Goal: Task Accomplishment & Management: Use online tool/utility

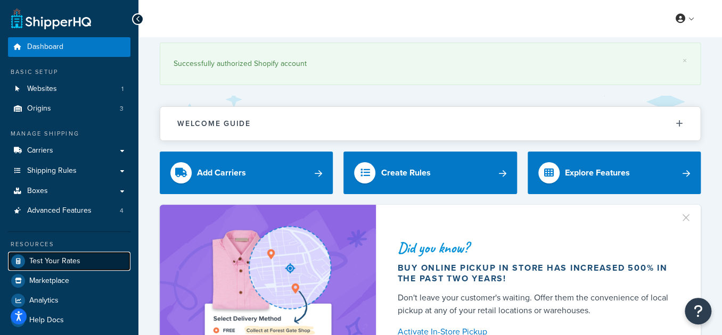
click at [81, 260] on link "Test Your Rates" at bounding box center [69, 261] width 122 height 19
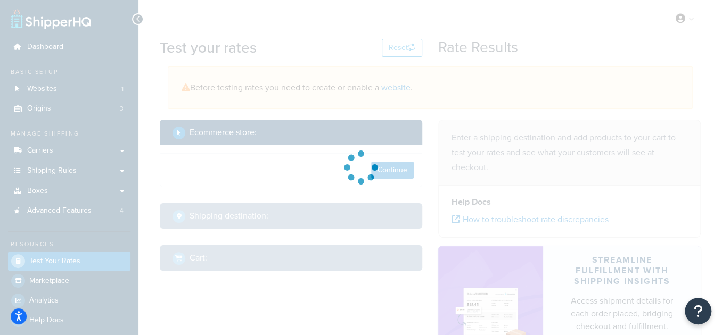
select select "[GEOGRAPHIC_DATA]"
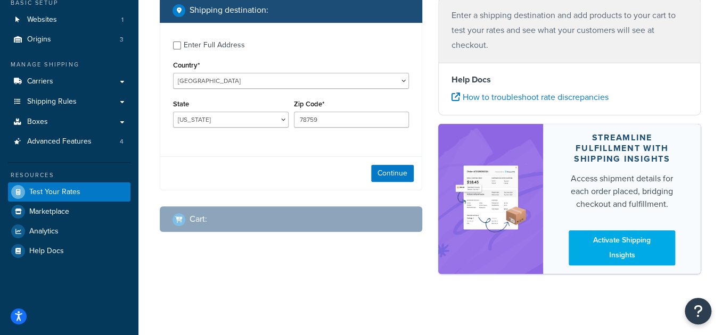
scroll to position [71, 0]
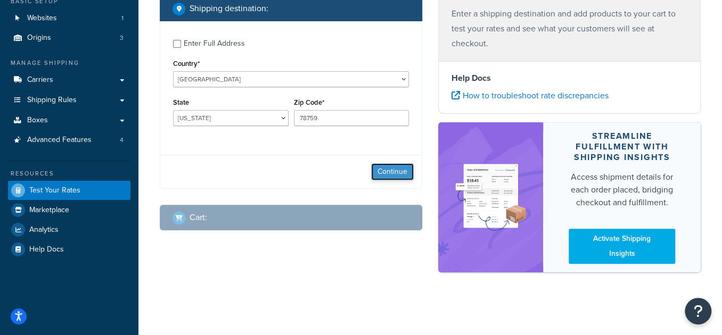
click at [393, 170] on button "Continue" at bounding box center [392, 171] width 43 height 17
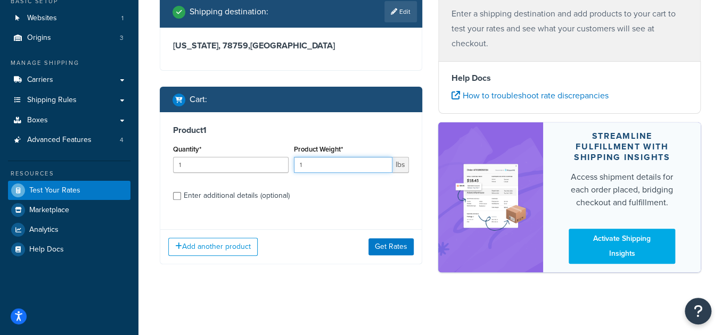
click at [326, 170] on input "1" at bounding box center [343, 165] width 99 height 16
paste input "23.80"
type input "23.80"
click at [222, 192] on div "Enter additional details (optional)" at bounding box center [237, 195] width 106 height 15
click at [181, 192] on input "Enter additional details (optional)" at bounding box center [177, 196] width 8 height 8
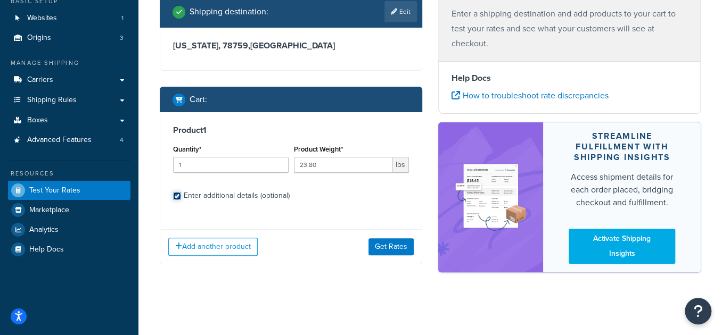
checkbox input "true"
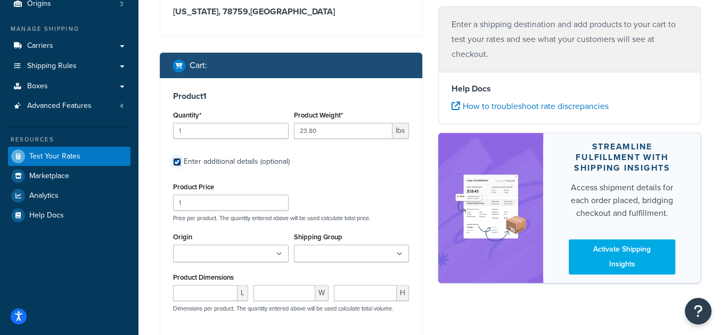
scroll to position [119, 0]
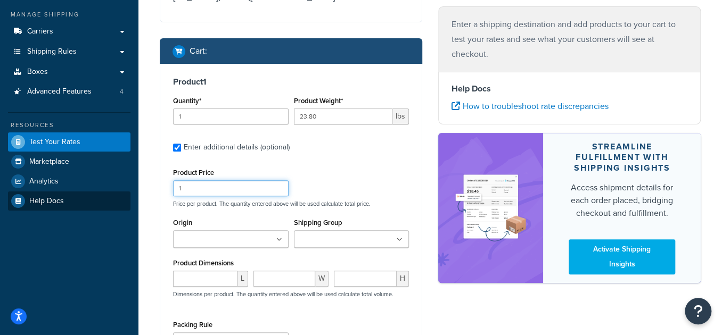
drag, startPoint x: 200, startPoint y: 194, endPoint x: 125, endPoint y: 197, distance: 75.1
click at [125, 197] on div "Dashboard Basic Setup Websites 1 Origins 3 Manage Shipping Carriers Carriers Al…" at bounding box center [361, 181] width 722 height 601
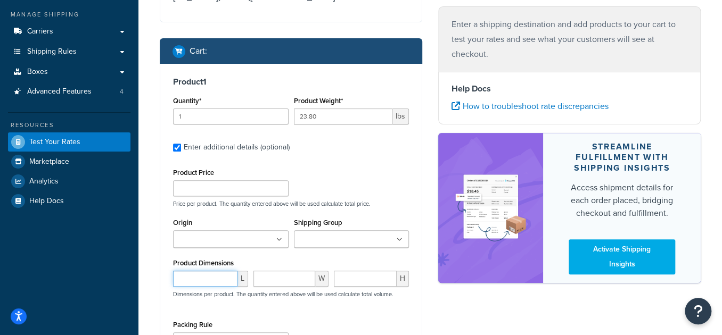
click at [191, 280] on input "number" at bounding box center [205, 279] width 64 height 16
paste input "38.00"
type input "38.00"
click at [280, 281] on input "number" at bounding box center [284, 279] width 62 height 16
type input "6"
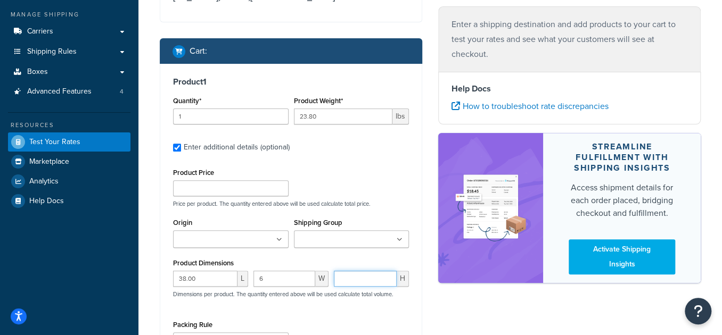
click at [377, 278] on input "number" at bounding box center [365, 279] width 63 height 16
paste input "5.10"
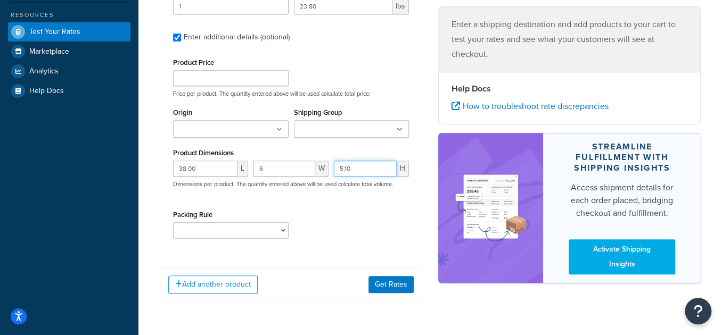
scroll to position [264, 0]
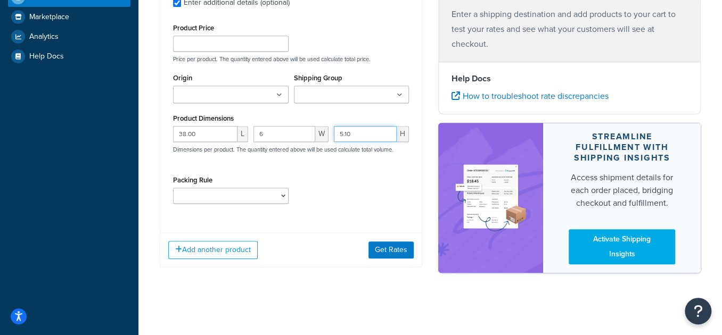
type input "5.10"
click at [240, 193] on select "test" at bounding box center [231, 196] width 116 height 16
select select "65687"
click at [173, 188] on select "test" at bounding box center [231, 196] width 116 height 16
click at [327, 219] on div "Product 1 Quantity* 1 Product Weight* 23.80 lbs Enter additional details (optio…" at bounding box center [290, 72] width 261 height 306
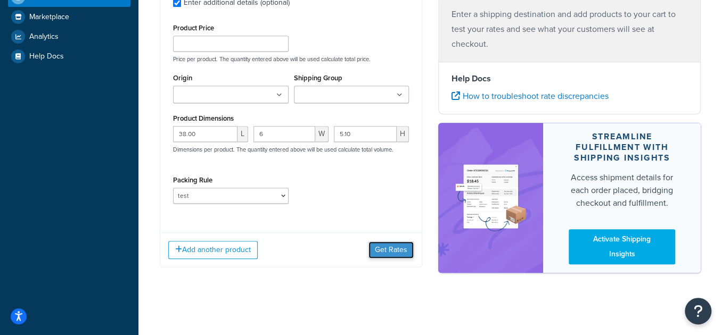
click at [405, 253] on button "Get Rates" at bounding box center [390, 250] width 45 height 17
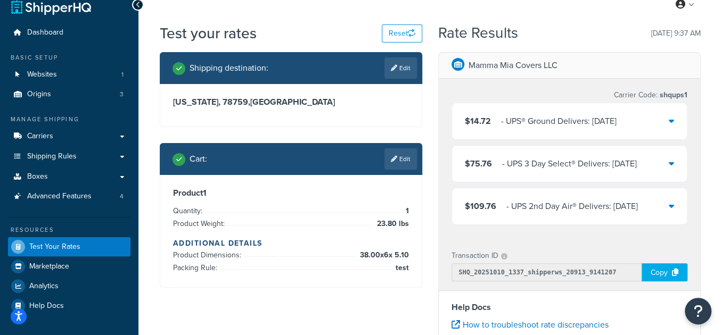
scroll to position [1, 0]
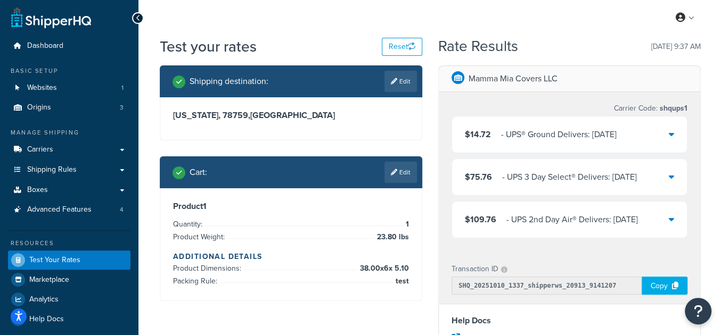
click at [515, 136] on div "‌‌‍‍ - UPS® Ground Delivers: [DATE]" at bounding box center [559, 134] width 116 height 15
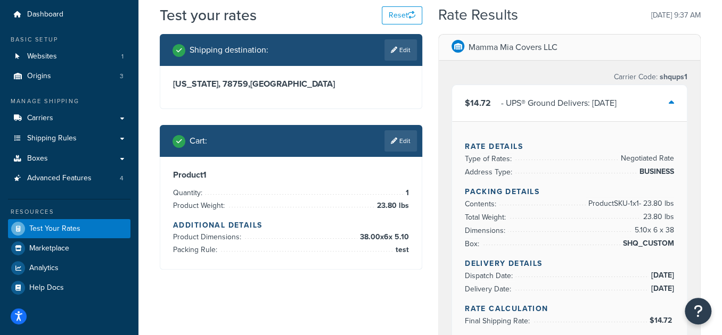
scroll to position [50, 0]
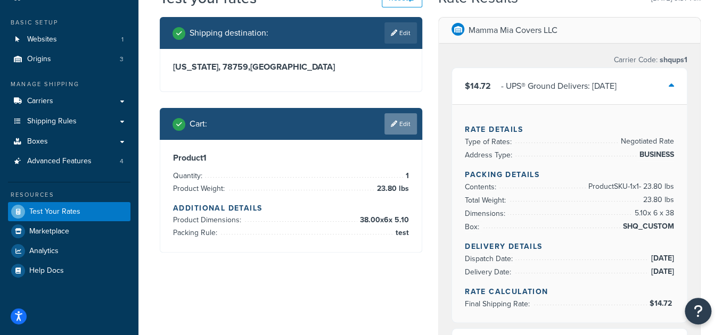
click at [403, 120] on link "Edit" at bounding box center [400, 123] width 32 height 21
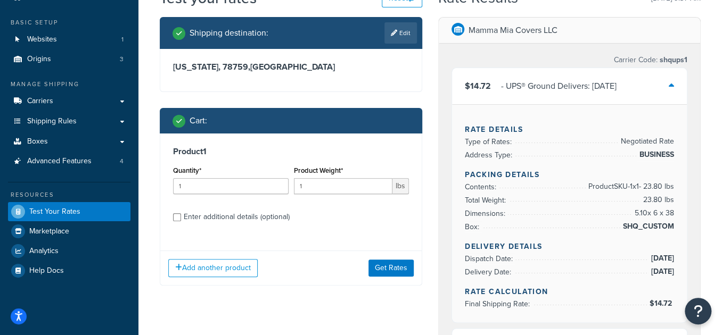
click at [211, 221] on div "Enter additional details (optional)" at bounding box center [237, 217] width 106 height 15
click at [181, 221] on input "Enter additional details (optional)" at bounding box center [177, 217] width 8 height 8
checkbox input "true"
select select "65687"
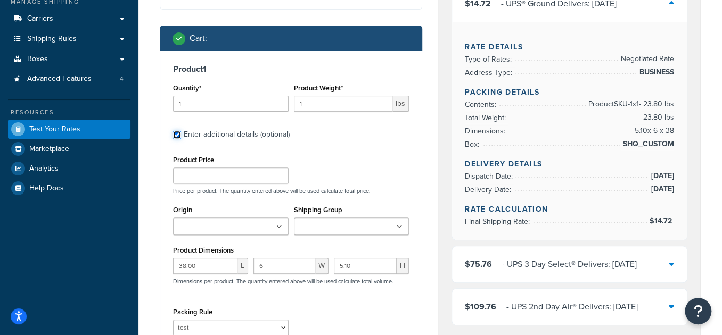
scroll to position [146, 0]
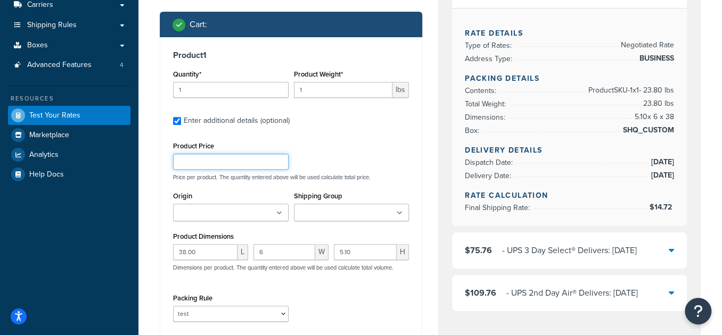
click at [199, 162] on input "Product Price" at bounding box center [231, 162] width 116 height 16
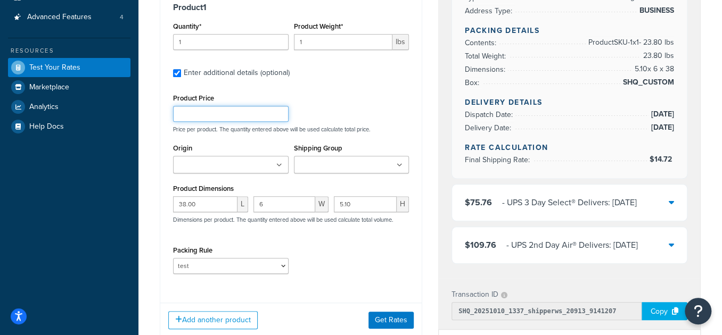
scroll to position [194, 0]
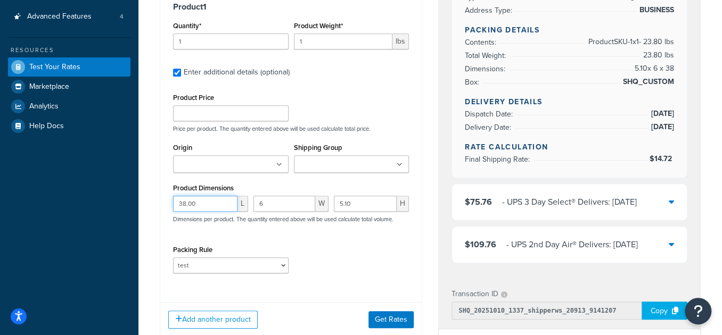
click at [196, 206] on input "38.00" at bounding box center [205, 204] width 64 height 16
click at [281, 204] on input "6" at bounding box center [284, 204] width 62 height 16
click at [354, 201] on input "5.10" at bounding box center [365, 204] width 63 height 16
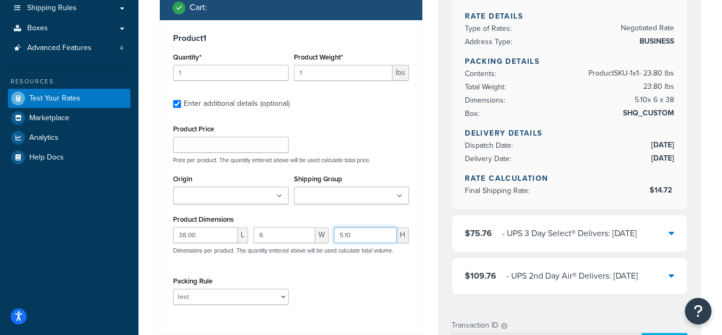
scroll to position [243, 0]
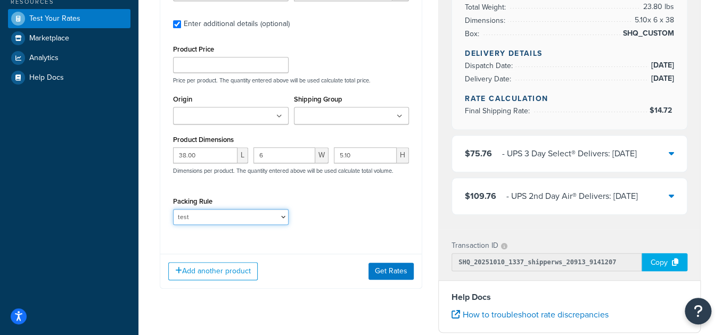
click at [253, 218] on select "test" at bounding box center [231, 217] width 116 height 16
select select
click at [173, 209] on select "test" at bounding box center [231, 217] width 116 height 16
click at [374, 272] on button "Get Rates" at bounding box center [390, 271] width 45 height 17
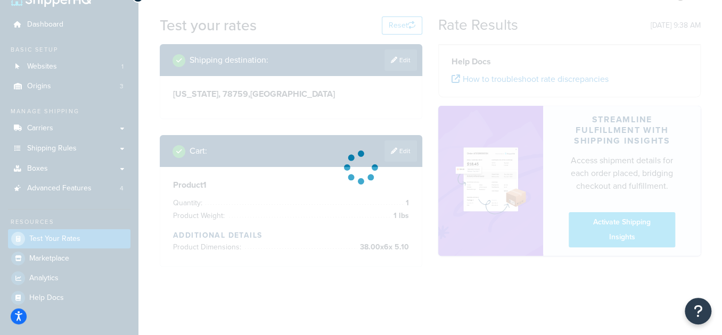
scroll to position [50, 0]
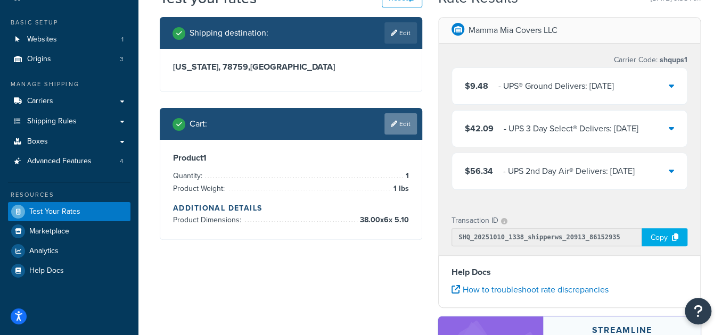
click at [401, 126] on link "Edit" at bounding box center [400, 123] width 32 height 21
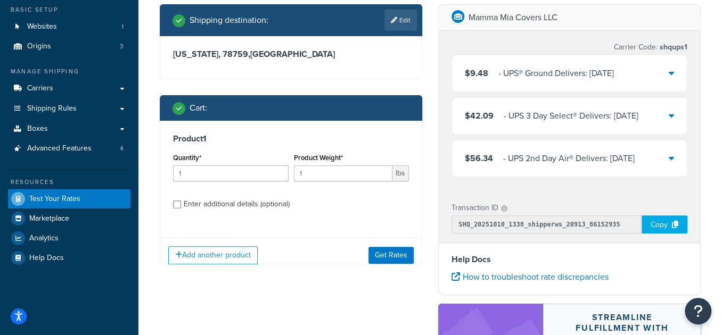
scroll to position [194, 0]
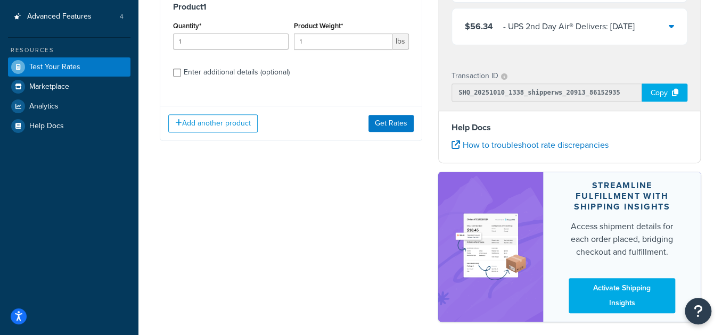
click at [213, 70] on div "Enter additional details (optional)" at bounding box center [237, 72] width 106 height 15
click at [181, 70] on input "Enter additional details (optional)" at bounding box center [177, 73] width 8 height 8
checkbox input "true"
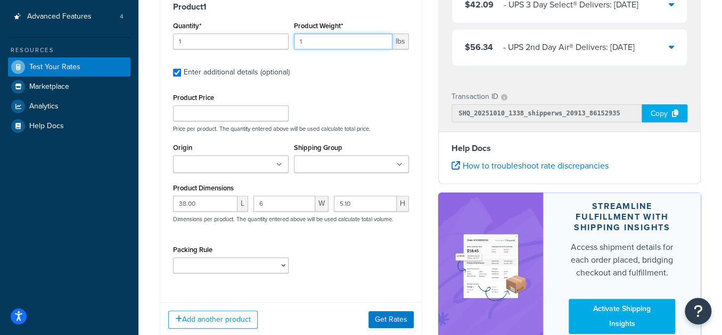
drag, startPoint x: 319, startPoint y: 40, endPoint x: 258, endPoint y: 44, distance: 60.8
click at [259, 44] on div "Quantity* 1 Product Weight* 1 lbs" at bounding box center [290, 38] width 241 height 39
paste input "23.80"
type input "23.80"
click at [233, 268] on select "test" at bounding box center [231, 266] width 116 height 16
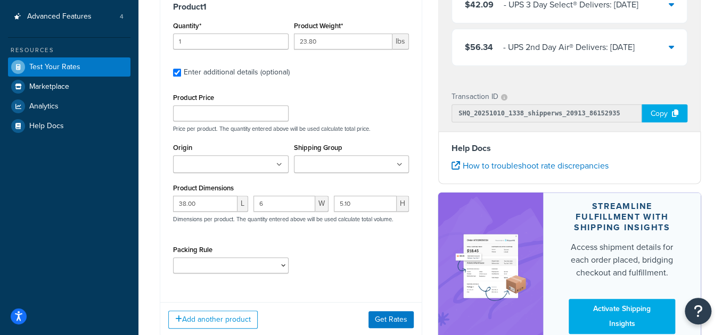
drag, startPoint x: 378, startPoint y: 262, endPoint x: 377, endPoint y: 253, distance: 8.5
click at [378, 262] on div "Packing Rule test" at bounding box center [290, 262] width 241 height 39
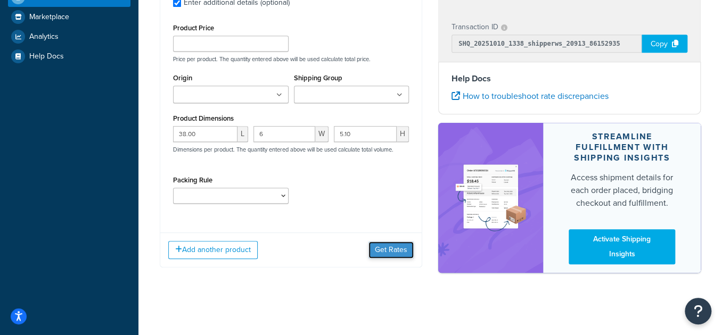
click at [394, 251] on button "Get Rates" at bounding box center [390, 250] width 45 height 17
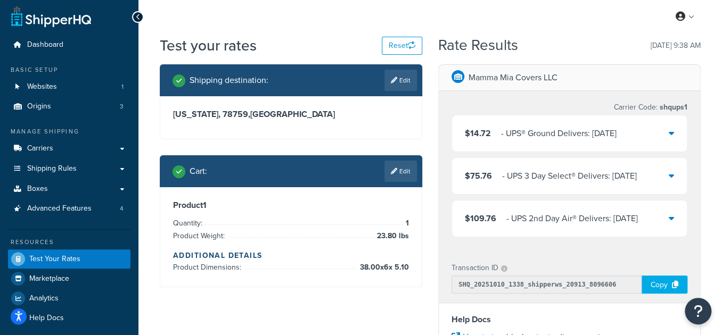
scroll to position [0, 0]
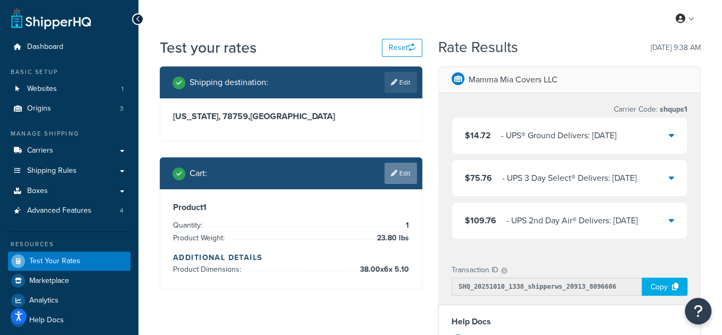
click at [396, 174] on icon at bounding box center [394, 173] width 6 height 6
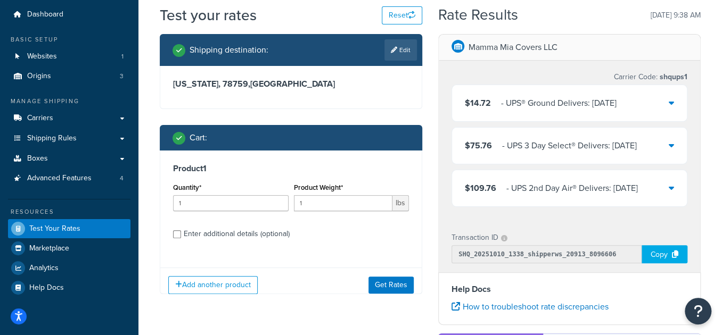
scroll to position [48, 0]
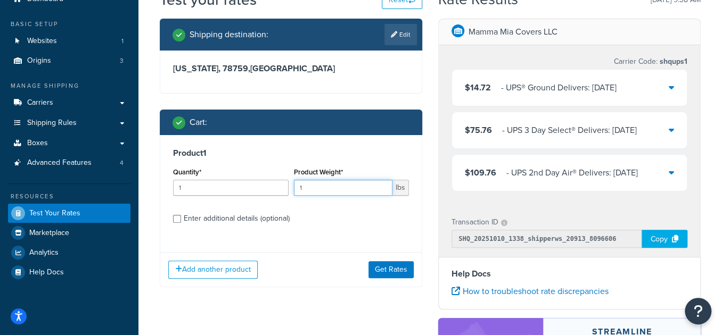
click at [312, 185] on input "1" at bounding box center [343, 188] width 99 height 16
type input "17"
click at [262, 218] on div "Enter additional details (optional)" at bounding box center [237, 218] width 106 height 15
click at [181, 218] on input "Enter additional details (optional)" at bounding box center [177, 219] width 8 height 8
checkbox input "true"
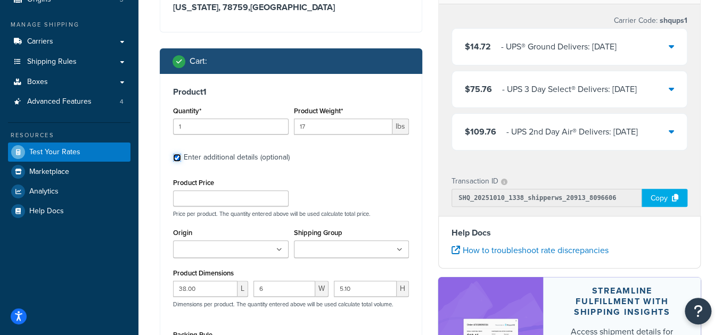
scroll to position [145, 0]
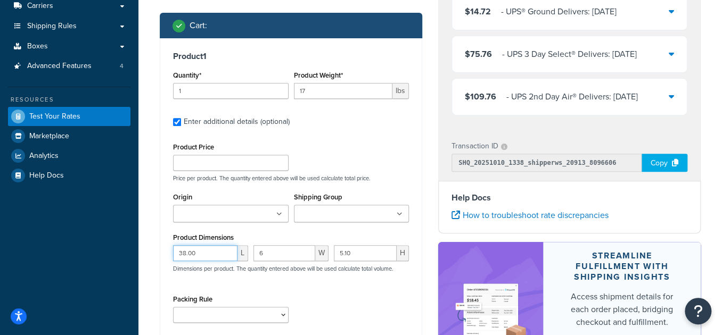
drag, startPoint x: 152, startPoint y: 258, endPoint x: 111, endPoint y: 257, distance: 41.0
click at [111, 257] on div "Dashboard Basic Setup Websites 1 Origins 3 Manage Shipping Carriers Carriers Al…" at bounding box center [361, 155] width 722 height 601
type input "17"
drag, startPoint x: 283, startPoint y: 254, endPoint x: 238, endPoint y: 255, distance: 44.2
click at [238, 255] on div "17 L 6 W 5.10 H Dimensions per product. The quantity entered above will be used…" at bounding box center [290, 264] width 241 height 39
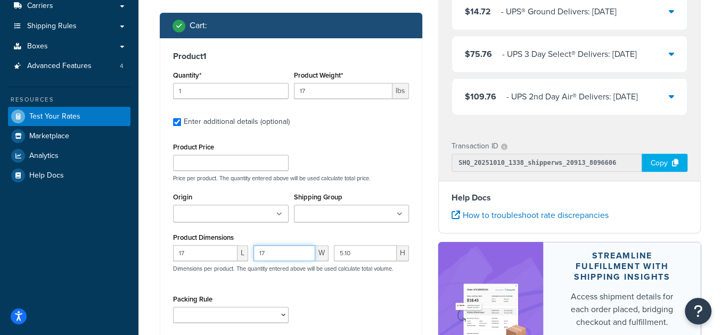
type input "17"
drag, startPoint x: 347, startPoint y: 253, endPoint x: 332, endPoint y: 257, distance: 14.7
click at [332, 257] on div "5.10 H" at bounding box center [371, 257] width 80 height 24
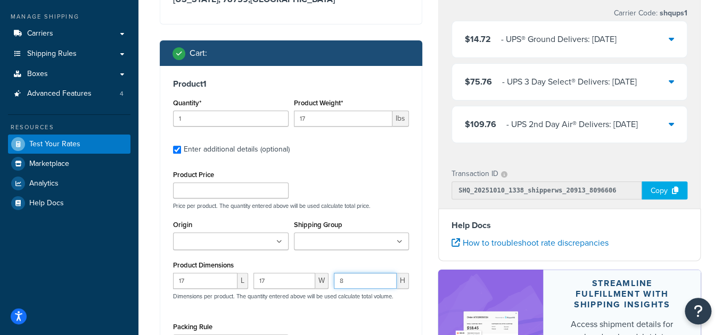
scroll to position [96, 0]
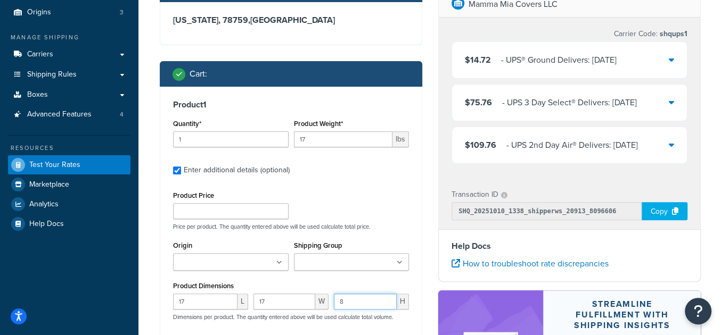
type input "8"
click at [340, 144] on input "17" at bounding box center [343, 139] width 99 height 16
drag, startPoint x: 340, startPoint y: 144, endPoint x: 284, endPoint y: 146, distance: 55.4
click at [284, 146] on div "Quantity* 1 Product Weight* 17 lbs" at bounding box center [290, 136] width 241 height 39
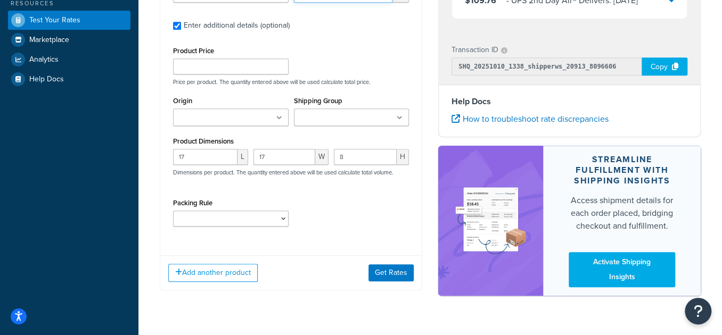
scroll to position [242, 0]
type input "8"
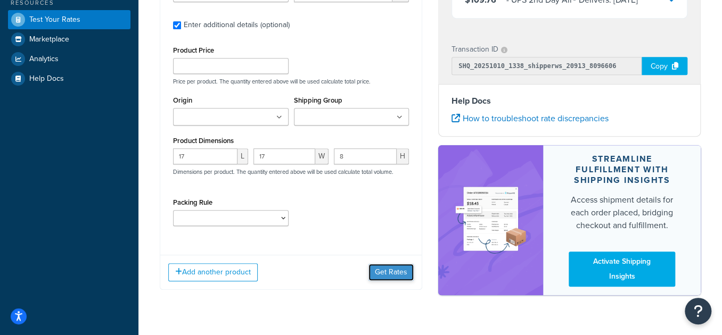
click at [391, 268] on button "Get Rates" at bounding box center [390, 272] width 45 height 17
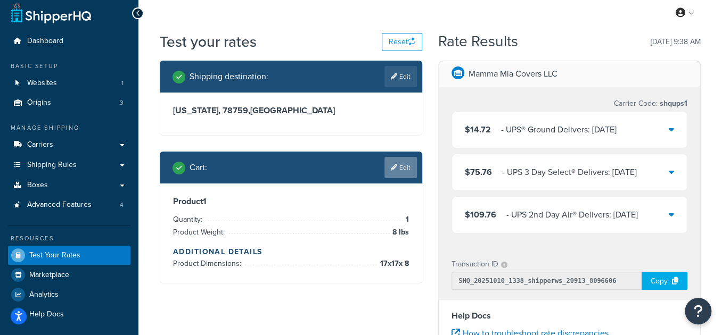
scroll to position [0, 0]
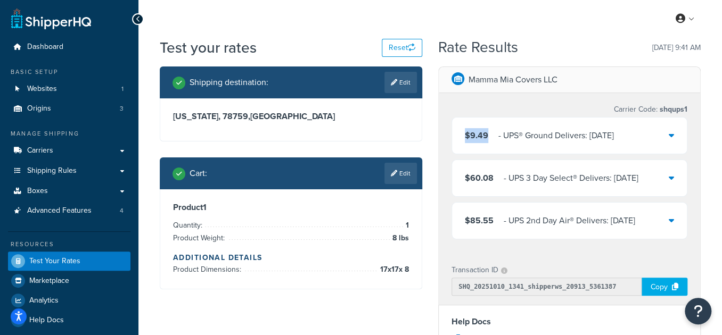
drag, startPoint x: 486, startPoint y: 140, endPoint x: 554, endPoint y: 113, distance: 72.4
click at [460, 140] on div "$9.49 ‌‌‍‍ - UPS® Ground Delivers: [DATE]" at bounding box center [569, 136] width 235 height 36
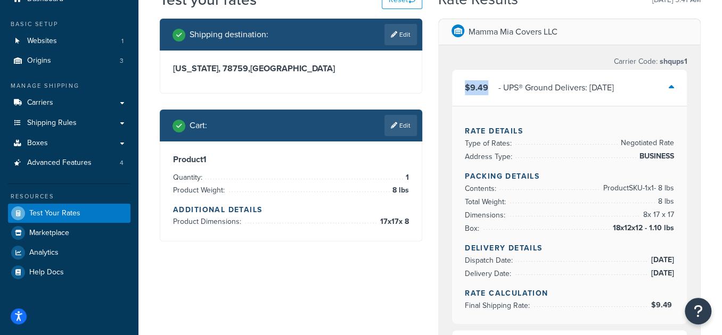
scroll to position [48, 0]
drag, startPoint x: 401, startPoint y: 193, endPoint x: 408, endPoint y: 193, distance: 6.4
click at [408, 193] on span "8 lbs" at bounding box center [399, 190] width 19 height 13
click at [403, 126] on link "Edit" at bounding box center [400, 125] width 32 height 21
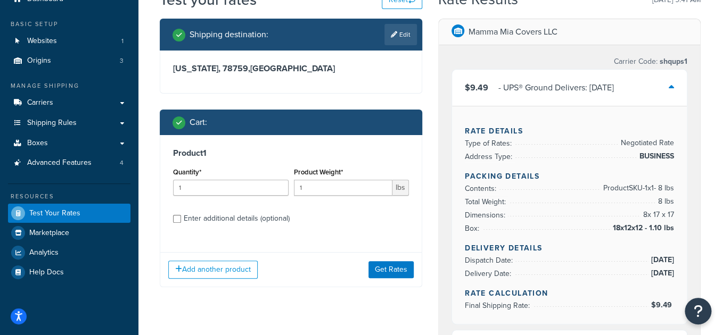
click at [201, 218] on div "Enter additional details (optional)" at bounding box center [237, 218] width 106 height 15
click at [181, 218] on input "Enter additional details (optional)" at bounding box center [177, 219] width 8 height 8
checkbox input "true"
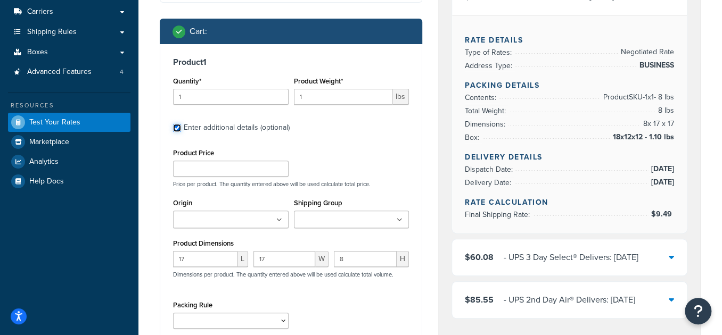
scroll to position [145, 0]
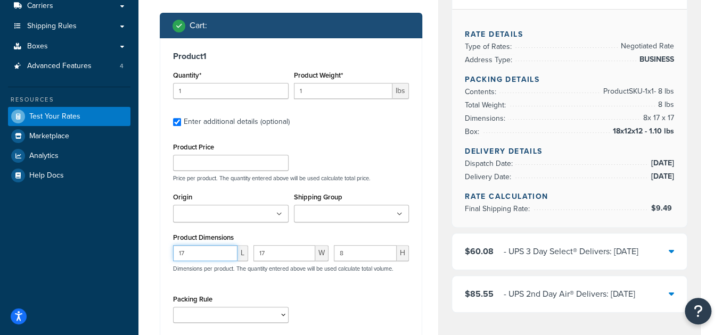
drag, startPoint x: 171, startPoint y: 257, endPoint x: 149, endPoint y: 254, distance: 22.5
click at [149, 254] on div "Test your rates Reset Rate Results [DATE] 9:41 AM Shipping destination : Edit […" at bounding box center [429, 259] width 583 height 735
type input "19"
drag, startPoint x: 261, startPoint y: 251, endPoint x: 218, endPoint y: 254, distance: 42.7
click at [218, 254] on div "19 L 17 W 8 H Dimensions per product. The quantity entered above will be used c…" at bounding box center [290, 264] width 241 height 39
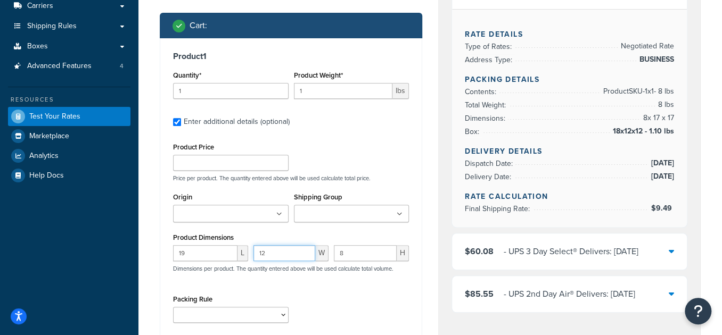
type input "12"
drag, startPoint x: 344, startPoint y: 255, endPoint x: 320, endPoint y: 254, distance: 24.0
click at [320, 254] on div "19 L 12 W 8 H Dimensions per product. The quantity entered above will be used c…" at bounding box center [290, 264] width 241 height 39
type input "12"
drag, startPoint x: 273, startPoint y: 255, endPoint x: 262, endPoint y: 258, distance: 10.5
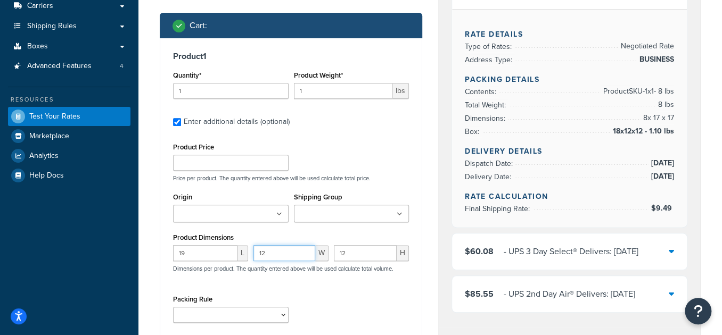
click at [262, 258] on input "12" at bounding box center [284, 253] width 62 height 16
type input "13"
click at [327, 90] on input "1" at bounding box center [343, 91] width 99 height 16
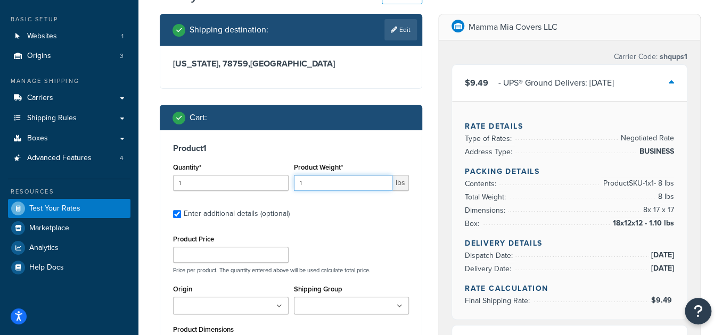
scroll to position [48, 0]
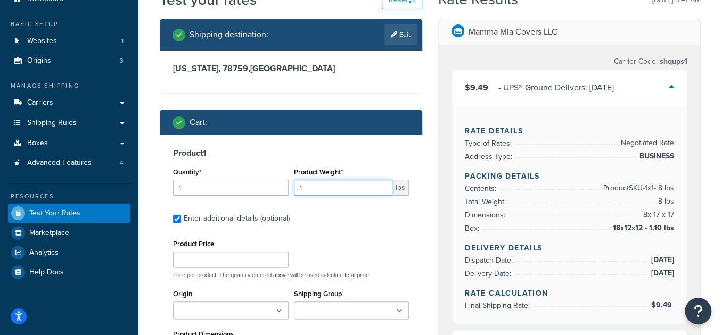
drag, startPoint x: 315, startPoint y: 187, endPoint x: 274, endPoint y: 196, distance: 42.0
click at [274, 196] on div "Quantity* 1 Product Weight* 1 lbs" at bounding box center [290, 184] width 241 height 39
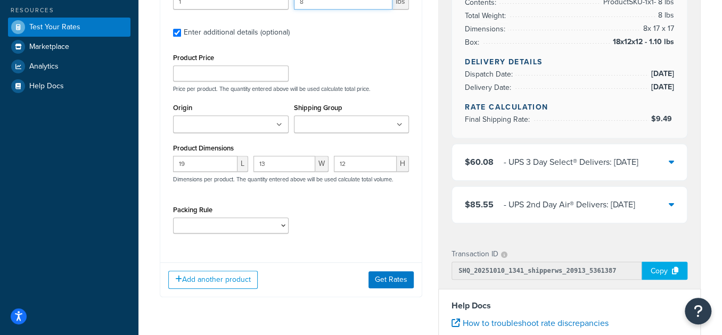
scroll to position [290, 0]
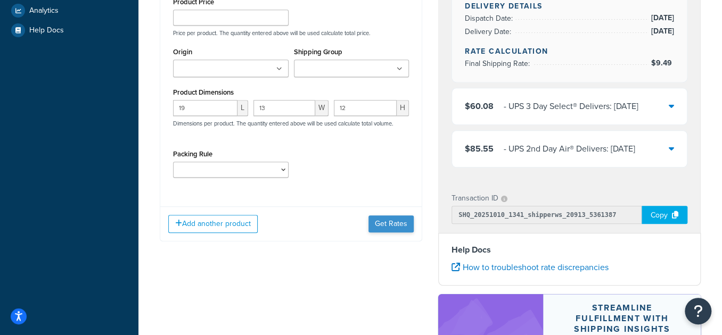
type input "8"
click at [387, 224] on button "Get Rates" at bounding box center [390, 224] width 45 height 17
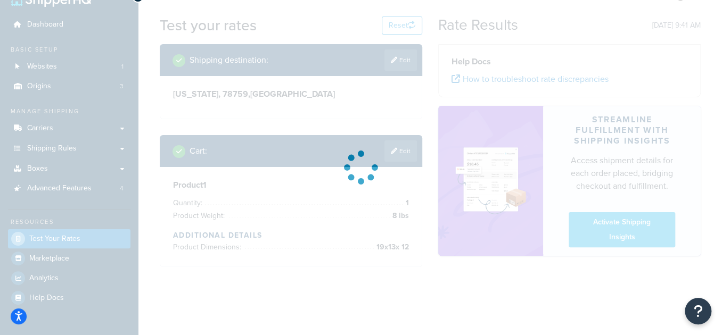
scroll to position [51, 0]
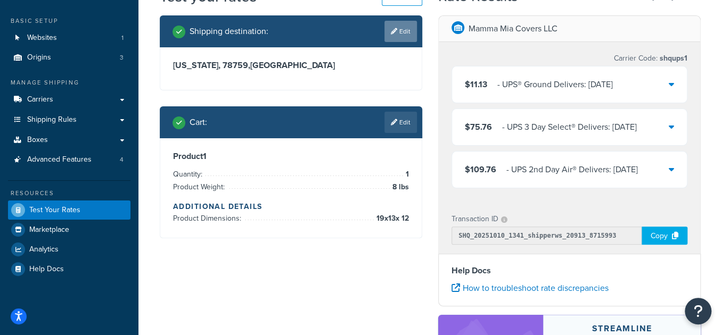
click at [391, 34] on icon at bounding box center [394, 31] width 6 height 6
select select "[GEOGRAPHIC_DATA]"
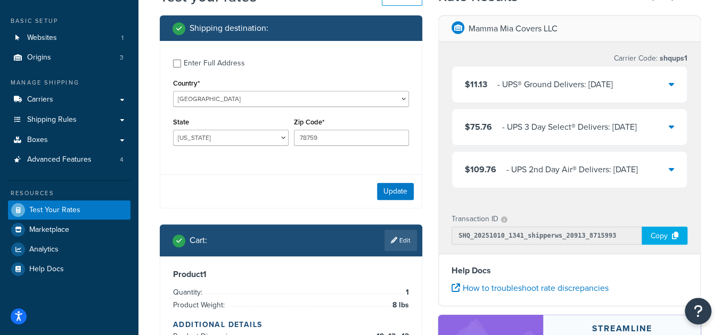
click at [233, 129] on div "State [US_STATE] [US_STATE] [US_STATE] [US_STATE] [US_STATE] Armed Forces Ameri…" at bounding box center [231, 130] width 116 height 31
click at [228, 141] on select "[US_STATE] [US_STATE] [US_STATE] [US_STATE] [US_STATE] Armed Forces Americas Ar…" at bounding box center [231, 138] width 116 height 16
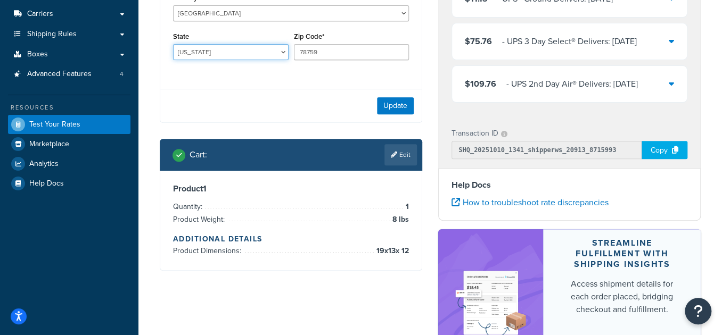
scroll to position [147, 0]
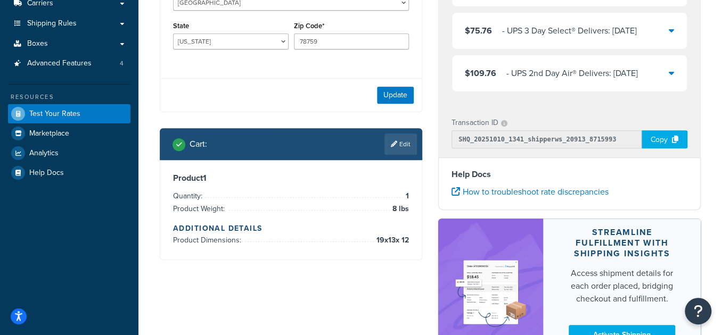
click at [328, 97] on div "Update" at bounding box center [290, 95] width 261 height 34
click at [400, 149] on link "Edit" at bounding box center [400, 144] width 32 height 21
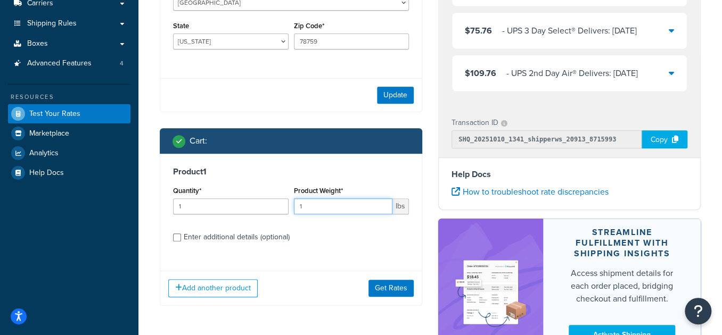
drag, startPoint x: 321, startPoint y: 207, endPoint x: 287, endPoint y: 210, distance: 34.3
click at [287, 210] on div "Quantity* 1 Product Weight* 1 lbs" at bounding box center [290, 203] width 241 height 39
type input "8.6"
click at [235, 245] on div "Product 1 Quantity* 1 Product Weight* 8.6 lbs Enter additional details (optiona…" at bounding box center [290, 208] width 261 height 109
click at [235, 235] on div "Enter additional details (optional)" at bounding box center [237, 237] width 106 height 15
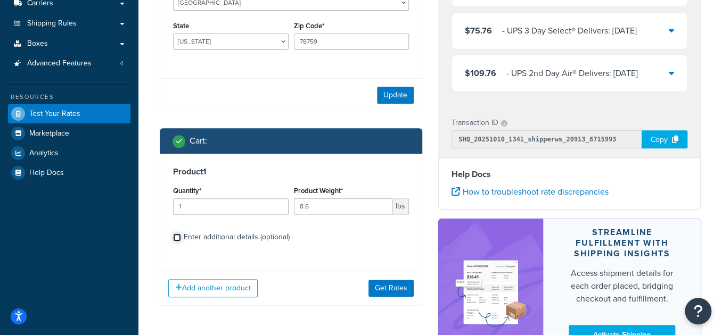
click at [181, 235] on input "Enter additional details (optional)" at bounding box center [177, 238] width 8 height 8
checkbox input "true"
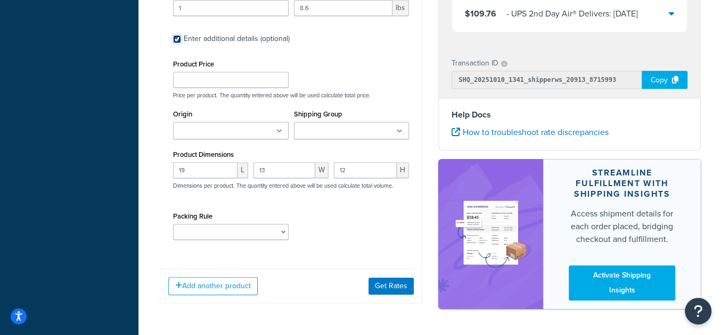
scroll to position [382, 0]
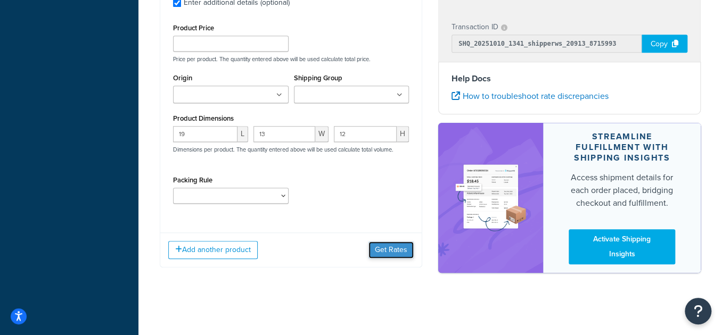
click at [394, 251] on button "Get Rates" at bounding box center [390, 250] width 45 height 17
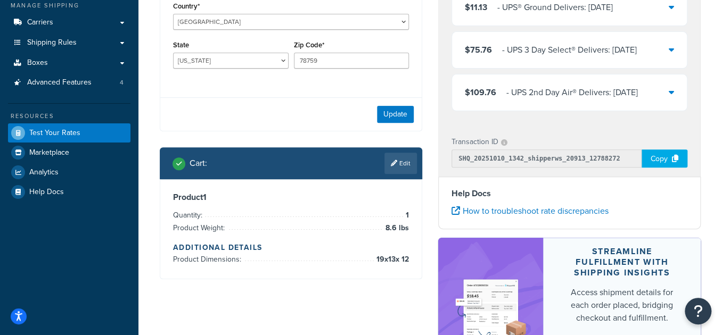
scroll to position [145, 0]
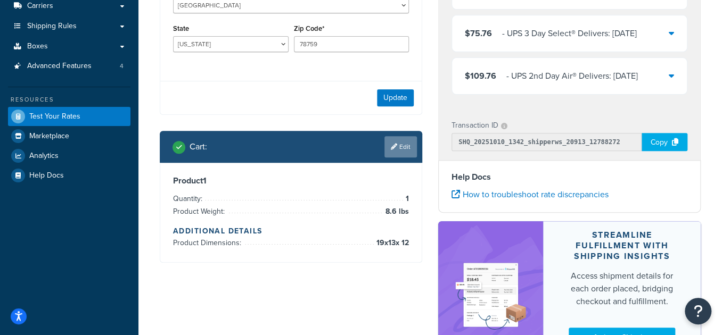
click at [403, 147] on link "Edit" at bounding box center [400, 146] width 32 height 21
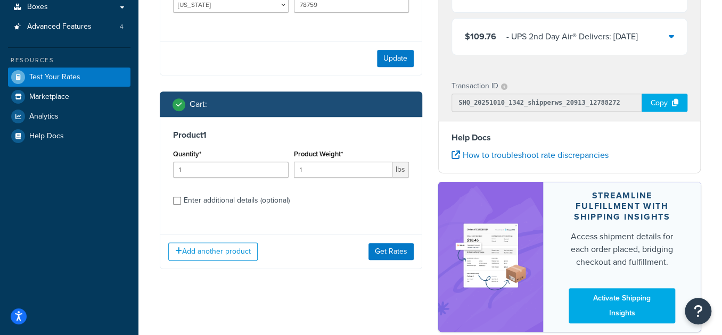
scroll to position [242, 0]
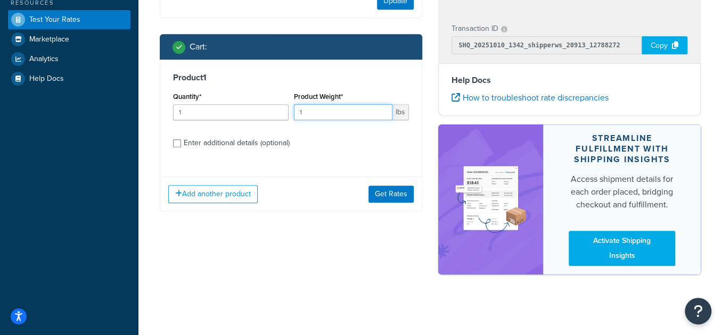
drag, startPoint x: 310, startPoint y: 111, endPoint x: 295, endPoint y: 113, distance: 15.5
click at [296, 113] on input "1" at bounding box center [343, 112] width 99 height 16
click at [295, 113] on input "1" at bounding box center [343, 112] width 99 height 16
drag, startPoint x: 313, startPoint y: 111, endPoint x: 273, endPoint y: 114, distance: 40.0
click at [273, 114] on div "Quantity* 1 Product Weight* 1 lbs" at bounding box center [290, 108] width 241 height 39
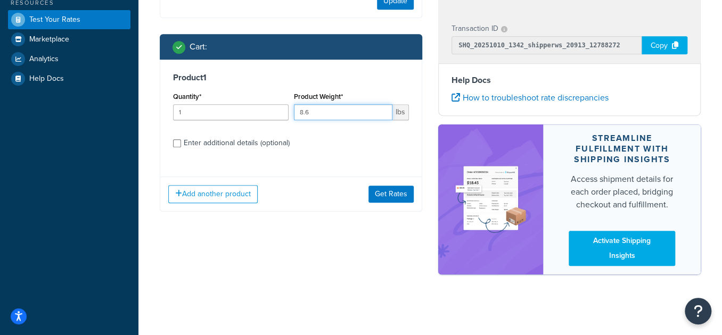
type input "8.6"
click at [228, 143] on div "Enter additional details (optional)" at bounding box center [237, 143] width 106 height 15
click at [181, 143] on input "Enter additional details (optional)" at bounding box center [177, 143] width 8 height 8
checkbox input "true"
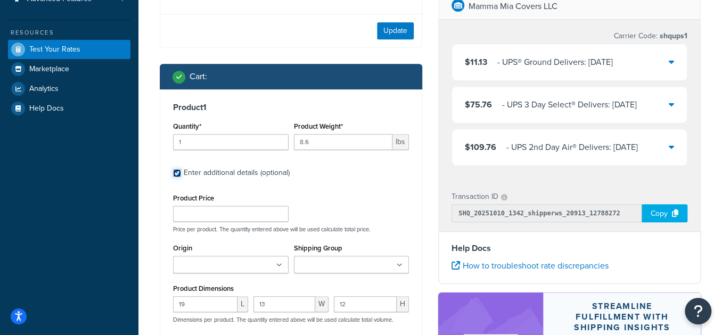
scroll to position [298, 0]
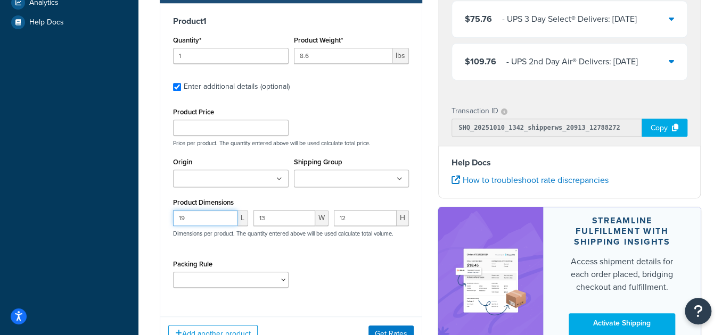
drag, startPoint x: 210, startPoint y: 210, endPoint x: 127, endPoint y: 212, distance: 82.5
click at [127, 212] on div "Dashboard Basic Setup Websites 1 Origins 3 Manage Shipping Carriers Carriers Al…" at bounding box center [361, 61] width 722 height 719
type input "17"
click at [249, 219] on div "17 L 13 W 12 H Dimensions per product. The quantity entered above will be used …" at bounding box center [290, 229] width 241 height 39
type input "17"
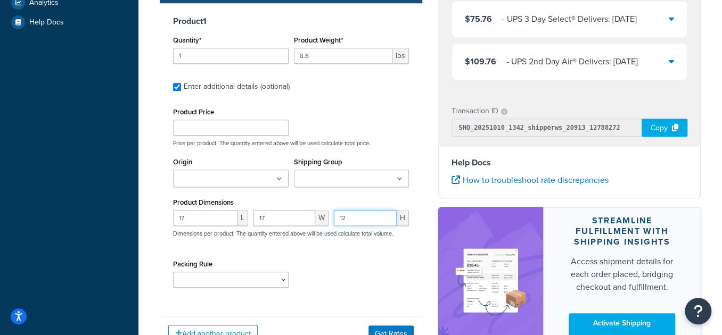
drag, startPoint x: 350, startPoint y: 215, endPoint x: 330, endPoint y: 217, distance: 19.8
click at [330, 217] on div "17 L 17 W 12 H Dimensions per product. The quantity entered above will be used …" at bounding box center [290, 229] width 241 height 39
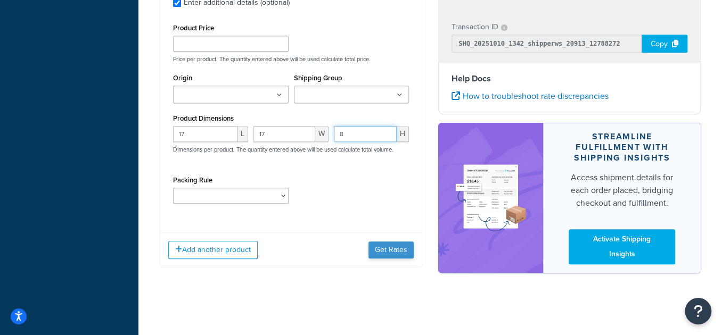
type input "8"
click at [395, 253] on button "Get Rates" at bounding box center [390, 250] width 45 height 17
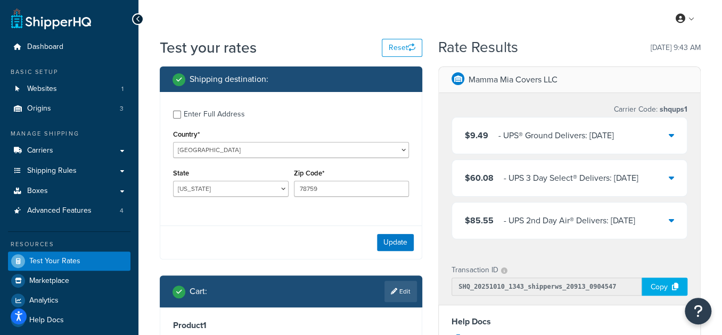
scroll to position [0, 0]
click at [237, 189] on select "[US_STATE] [US_STATE] [US_STATE] [US_STATE] [US_STATE] Armed Forces Americas Ar…" at bounding box center [231, 189] width 116 height 16
select select "CA"
click at [173, 181] on select "[US_STATE] [US_STATE] [US_STATE] [US_STATE] [US_STATE] Armed Forces Americas Ar…" at bounding box center [231, 189] width 116 height 16
drag, startPoint x: 334, startPoint y: 188, endPoint x: 242, endPoint y: 186, distance: 92.1
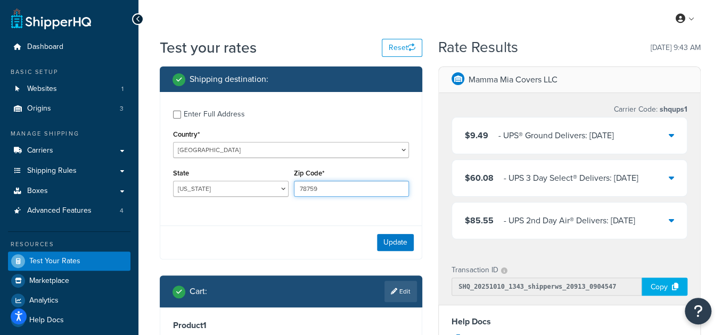
click at [242, 186] on div "State [US_STATE] [US_STATE] [US_STATE] [US_STATE] [US_STATE] Armed Forces Ameri…" at bounding box center [290, 185] width 241 height 39
type input "90003"
click at [376, 235] on div "Update" at bounding box center [290, 243] width 261 height 34
click at [381, 238] on button "Update" at bounding box center [395, 242] width 37 height 17
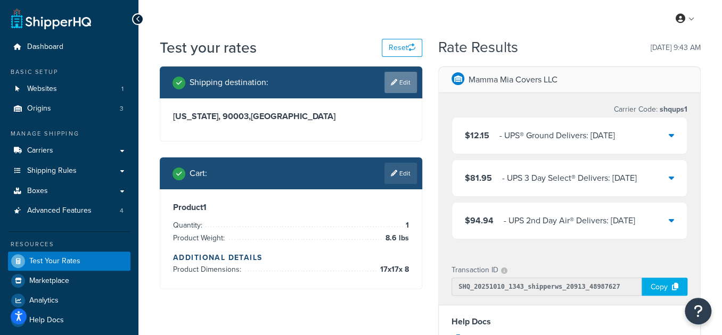
click at [402, 88] on link "Edit" at bounding box center [400, 82] width 32 height 21
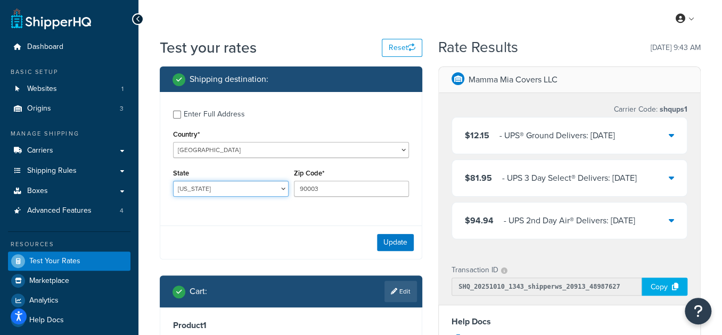
click at [201, 189] on select "[US_STATE] [US_STATE] [US_STATE] [US_STATE] [US_STATE] Armed Forces Americas Ar…" at bounding box center [231, 189] width 116 height 16
select select "NY"
click at [173, 181] on select "[US_STATE] [US_STATE] [US_STATE] [US_STATE] [US_STATE] Armed Forces Americas Ar…" at bounding box center [231, 189] width 116 height 16
click at [296, 191] on input "90003" at bounding box center [352, 189] width 116 height 16
drag, startPoint x: 324, startPoint y: 189, endPoint x: 315, endPoint y: 191, distance: 9.6
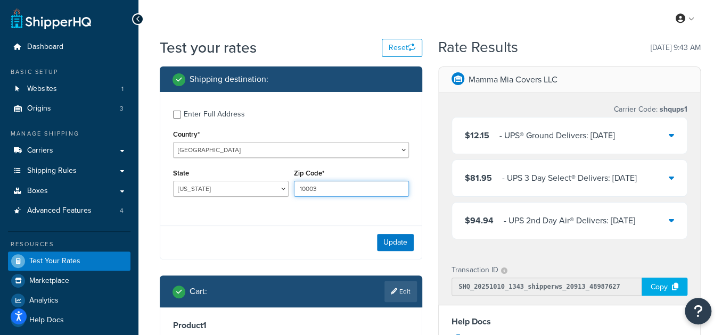
click at [315, 191] on input "10003" at bounding box center [352, 189] width 116 height 16
type input "10001"
click at [396, 240] on button "Update" at bounding box center [395, 242] width 37 height 17
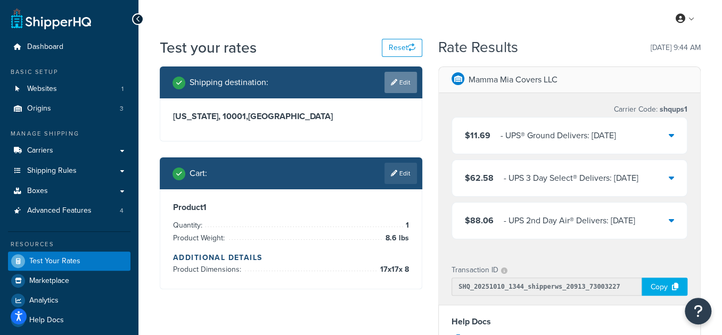
click at [411, 75] on link "Edit" at bounding box center [400, 82] width 32 height 21
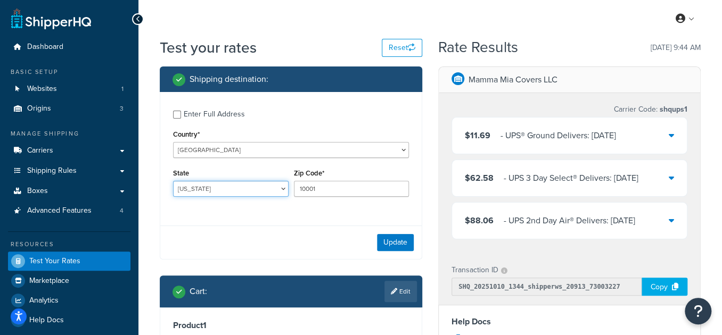
click at [224, 187] on select "[US_STATE] [US_STATE] [US_STATE] [US_STATE] [US_STATE] Armed Forces Americas Ar…" at bounding box center [231, 189] width 116 height 16
select select "WA"
click at [173, 181] on select "[US_STATE] [US_STATE] [US_STATE] [US_STATE] [US_STATE] Armed Forces Americas Ar…" at bounding box center [231, 189] width 116 height 16
drag, startPoint x: 332, startPoint y: 187, endPoint x: 285, endPoint y: 197, distance: 47.3
click at [285, 197] on div "State [US_STATE] [US_STATE] [US_STATE] [US_STATE] [US_STATE] Armed Forces Ameri…" at bounding box center [290, 185] width 241 height 39
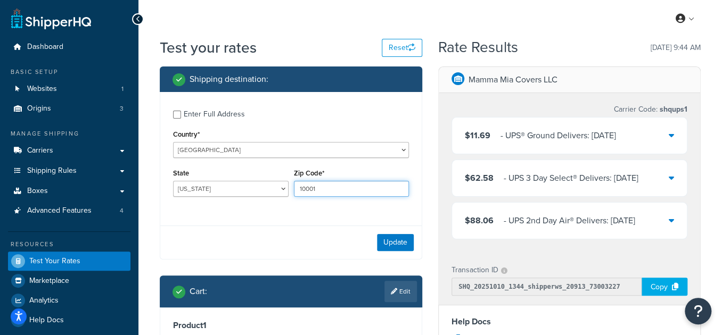
paste input "98039"
type input "98039"
click at [394, 241] on button "Update" at bounding box center [395, 242] width 37 height 17
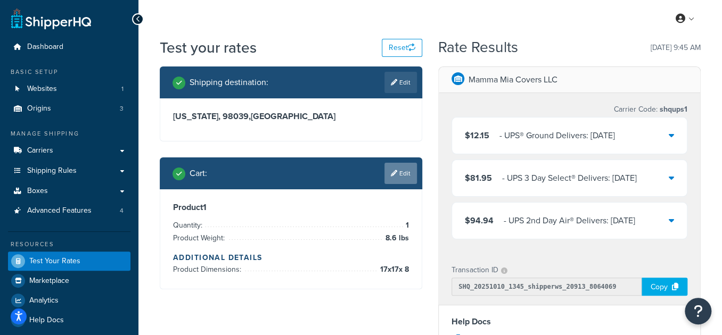
click at [397, 167] on link "Edit" at bounding box center [400, 173] width 32 height 21
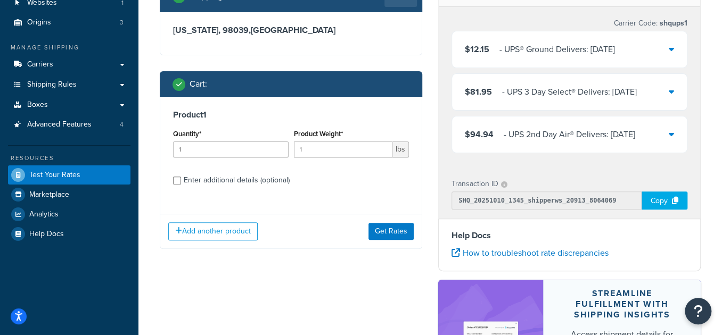
scroll to position [96, 0]
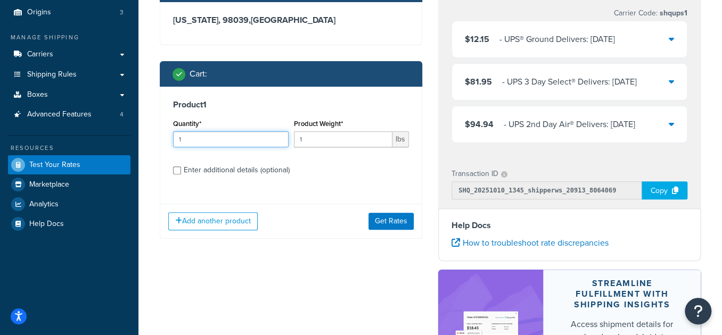
drag, startPoint x: 212, startPoint y: 142, endPoint x: 103, endPoint y: 130, distance: 109.7
click at [103, 130] on div "Dashboard Basic Setup Websites 1 Origins 3 Manage Shipping Carriers Carriers Al…" at bounding box center [361, 194] width 722 height 580
type input "250"
click at [338, 139] on input "1" at bounding box center [343, 139] width 99 height 16
drag, startPoint x: 238, startPoint y: 136, endPoint x: 145, endPoint y: 165, distance: 98.0
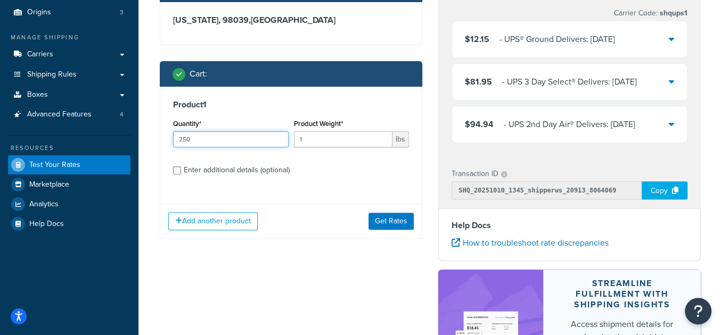
click at [145, 165] on div "Test your rates Reset Rate Results [DATE] 9:45 AM Shipping destination : Edit […" at bounding box center [429, 199] width 583 height 516
click at [393, 185] on div "Product 1 Quantity* 250 Product Weight* 1 lbs Enter additional details (optiona…" at bounding box center [290, 141] width 261 height 109
